Goal: Task Accomplishment & Management: Use online tool/utility

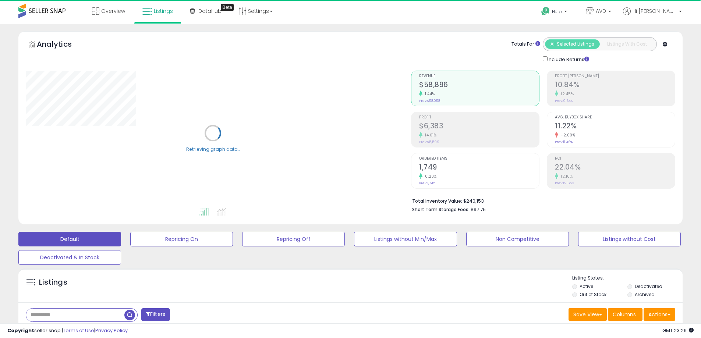
click at [62, 316] on input "text" at bounding box center [75, 315] width 98 height 13
paste input "**********"
type input "**********"
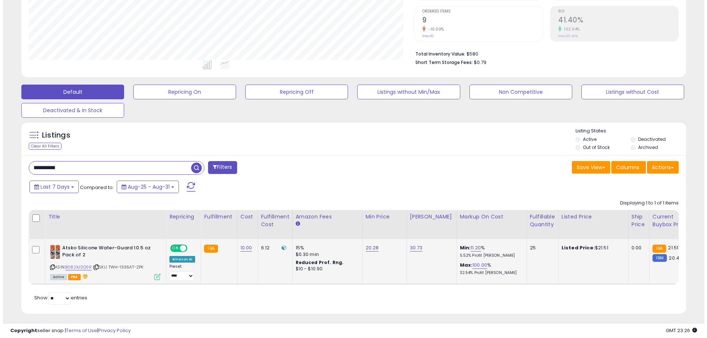
scroll to position [151, 386]
click at [155, 277] on icon at bounding box center [154, 277] width 6 height 6
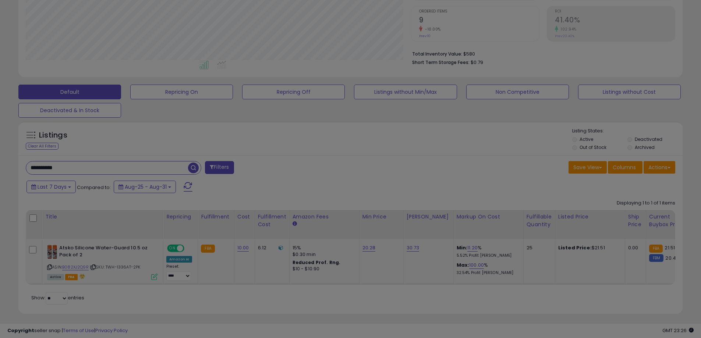
scroll to position [151, 389]
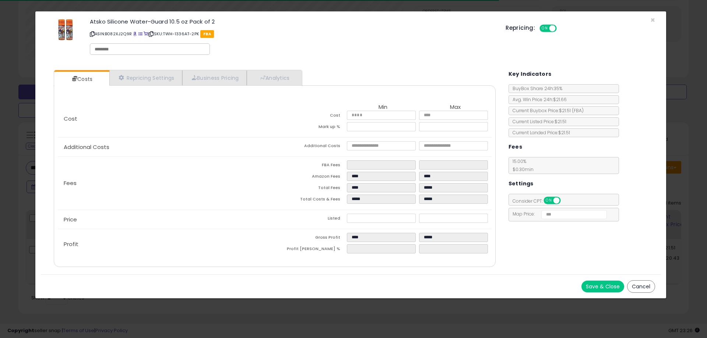
click at [606, 285] on button "Save & Close" at bounding box center [602, 287] width 43 height 12
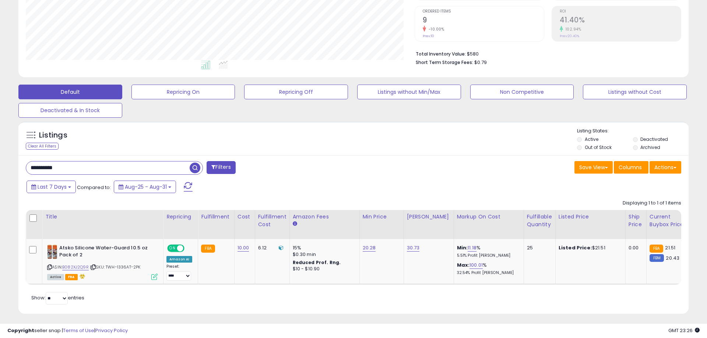
scroll to position [368082, 367848]
click at [152, 277] on icon at bounding box center [154, 277] width 6 height 6
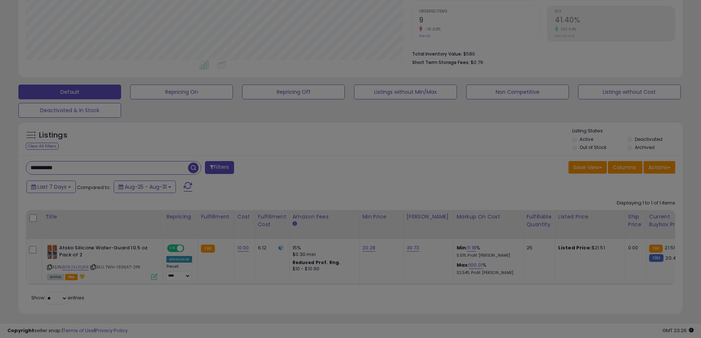
scroll to position [151, 389]
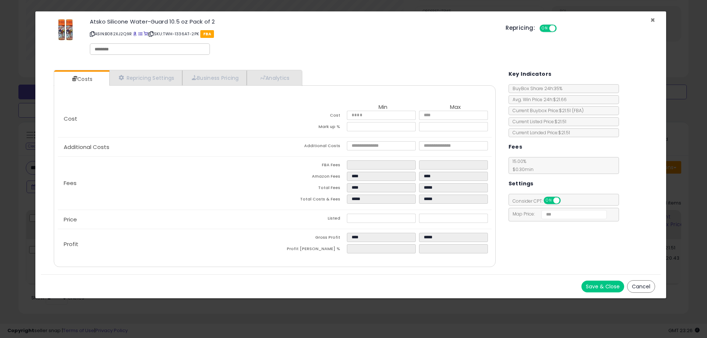
click at [651, 19] on span "×" at bounding box center [652, 20] width 5 height 11
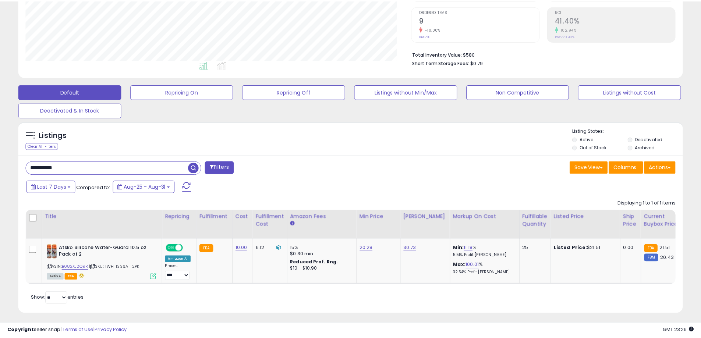
scroll to position [368082, 367848]
